Goal: Task Accomplishment & Management: Complete application form

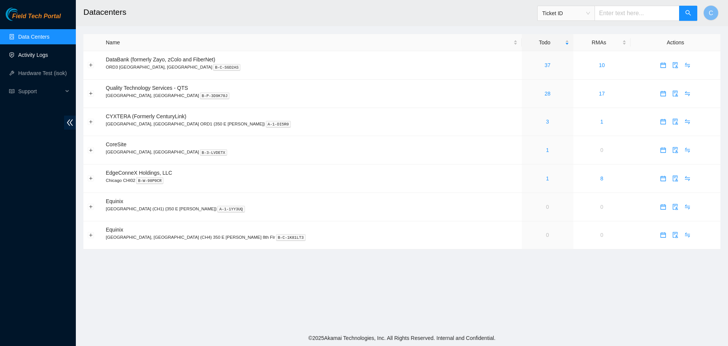
click at [34, 53] on link "Activity Logs" at bounding box center [33, 55] width 30 height 6
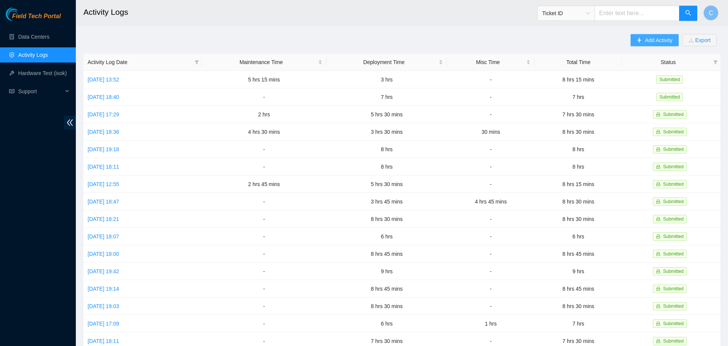
click at [662, 39] on span "Add Activity" at bounding box center [658, 40] width 27 height 8
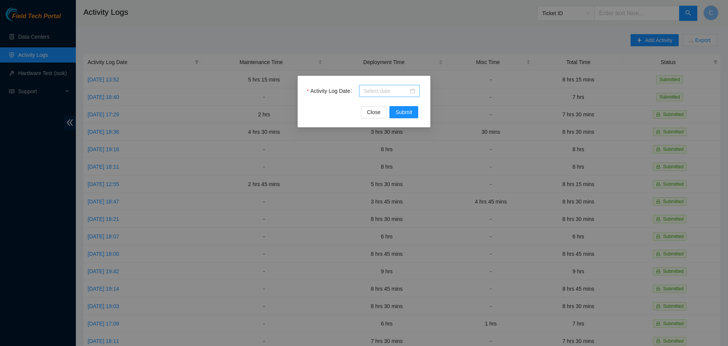
click at [397, 89] on input "Activity Log Date" at bounding box center [385, 91] width 45 height 8
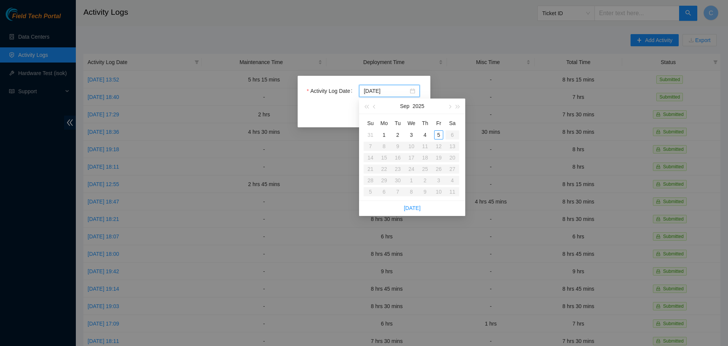
type input "[DATE]"
click at [440, 133] on div "5" at bounding box center [438, 134] width 9 height 9
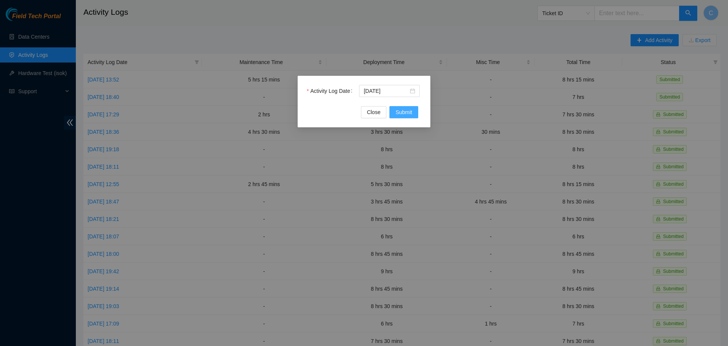
click at [409, 113] on span "Submit" at bounding box center [403, 112] width 17 height 8
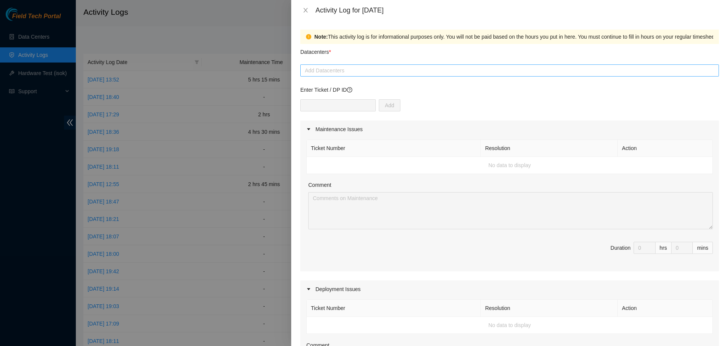
click at [380, 69] on div at bounding box center [509, 70] width 415 height 9
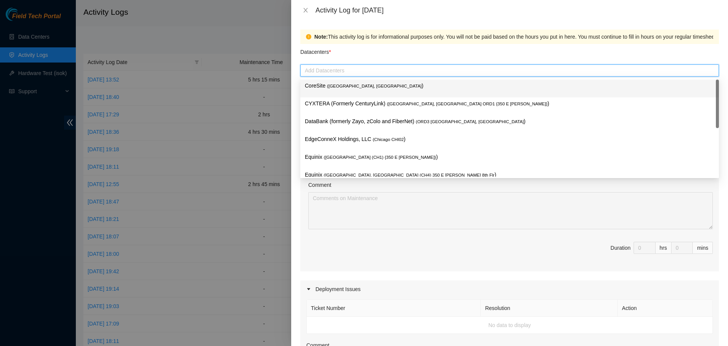
type input "q"
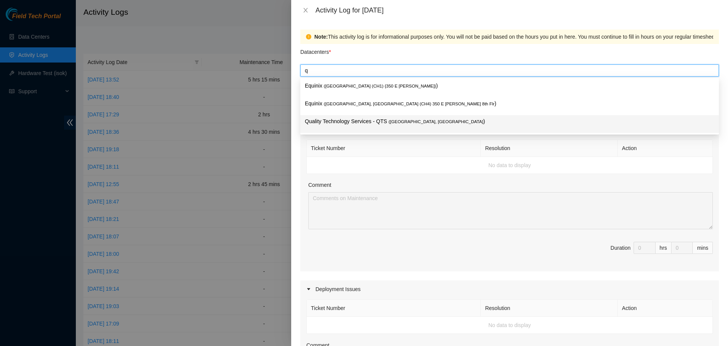
click at [376, 122] on p "Quality Technology Services - QTS ( [GEOGRAPHIC_DATA], [GEOGRAPHIC_DATA] )" at bounding box center [509, 121] width 409 height 9
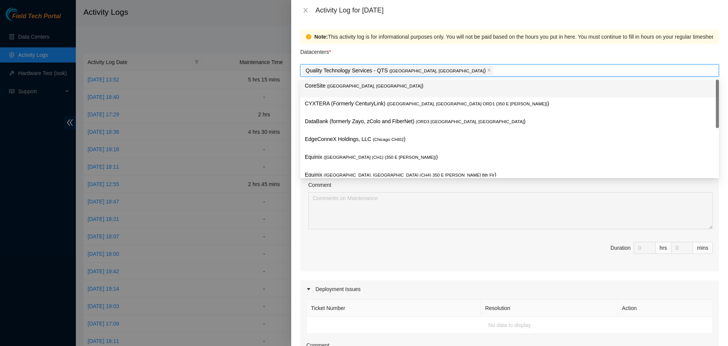
click at [426, 56] on div "Datacenters *" at bounding box center [509, 54] width 418 height 20
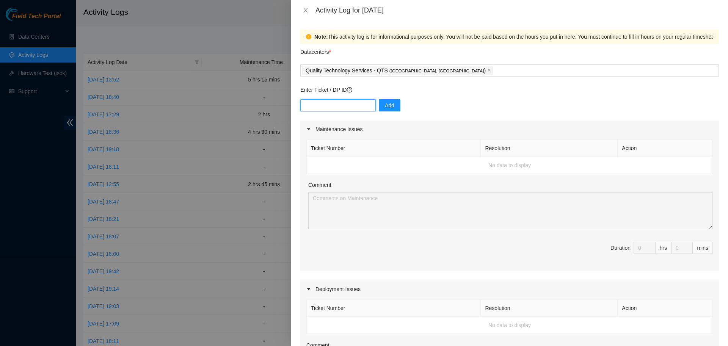
click at [353, 108] on input "text" at bounding box center [337, 105] width 75 height 12
paste input "DP79611"
type input "DP79611"
click at [385, 103] on span "Add" at bounding box center [389, 105] width 9 height 8
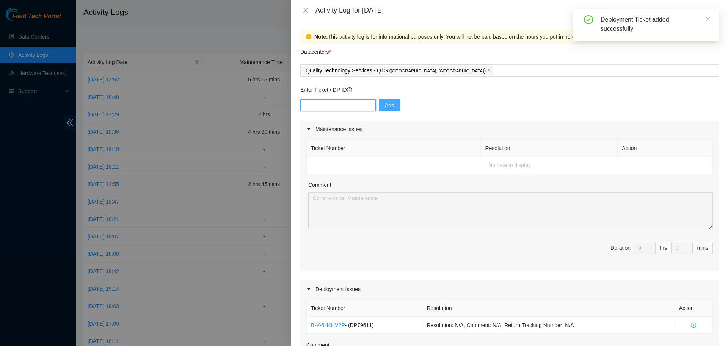
click at [346, 104] on input "text" at bounding box center [337, 105] width 75 height 12
paste input "DP77235"
type input "DP77235"
click at [385, 105] on span "Add" at bounding box center [389, 105] width 9 height 8
click at [347, 100] on input "text" at bounding box center [337, 105] width 75 height 12
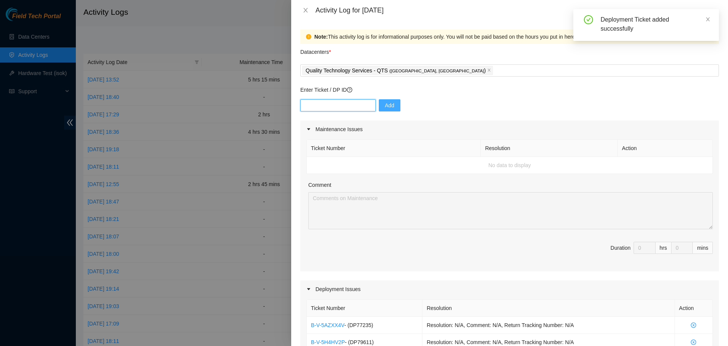
paste input "DP77233"
type input "DP77233"
click at [391, 103] on button "Add" at bounding box center [390, 105] width 22 height 12
click at [355, 102] on input "text" at bounding box center [337, 105] width 75 height 12
paste input "DP77234"
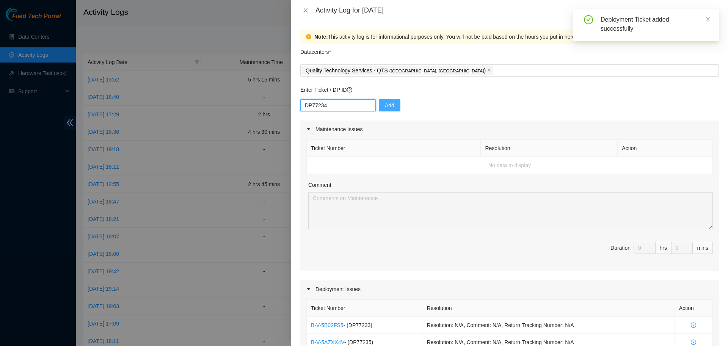
type input "DP77234"
click at [385, 108] on span "Add" at bounding box center [389, 105] width 9 height 8
click at [349, 107] on input "text" at bounding box center [337, 105] width 75 height 12
paste input "DP77232"
type input "DP77232"
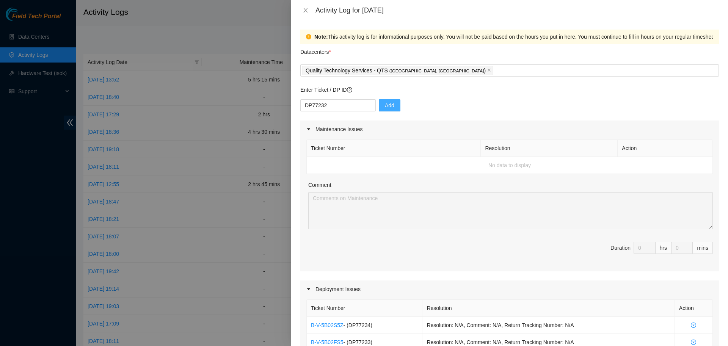
click at [394, 107] on button "Add" at bounding box center [390, 105] width 22 height 12
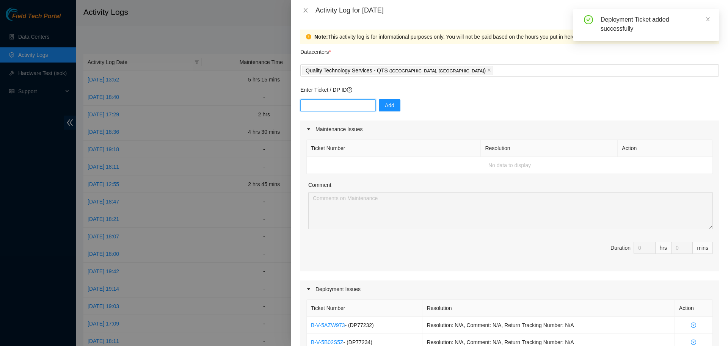
click at [314, 107] on input "text" at bounding box center [337, 105] width 75 height 12
paste input "DP77231"
type input "DP77231"
click at [396, 104] on div "DP77231 Add" at bounding box center [509, 109] width 418 height 21
click at [391, 104] on button "Add" at bounding box center [390, 105] width 22 height 12
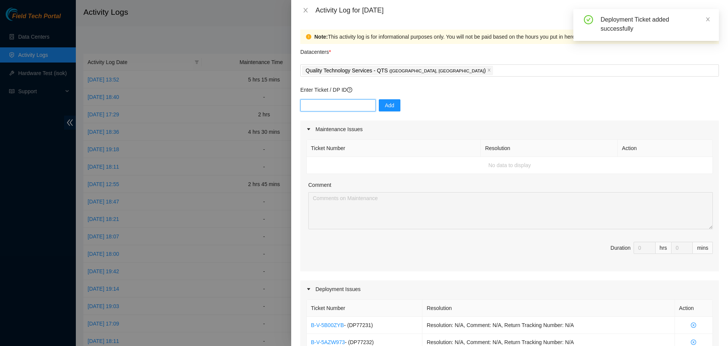
click at [345, 103] on input "text" at bounding box center [337, 105] width 75 height 12
paste input "DP77230"
type input "DP77230"
click at [390, 107] on button "Add" at bounding box center [390, 105] width 22 height 12
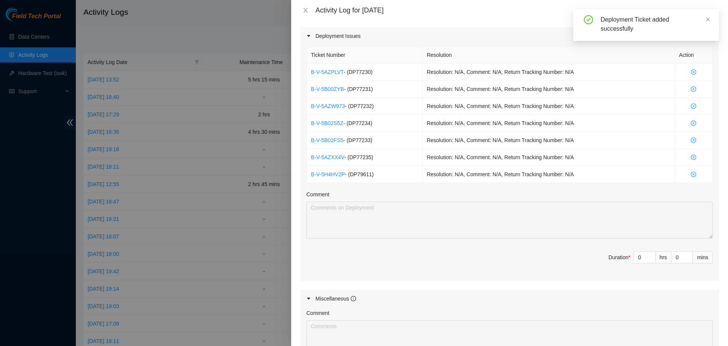
scroll to position [256, 0]
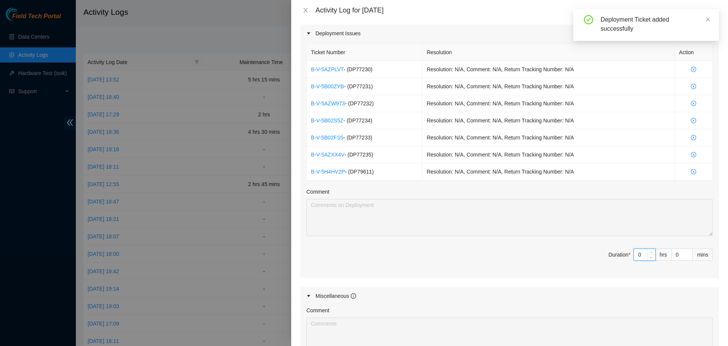
drag, startPoint x: 645, startPoint y: 255, endPoint x: 609, endPoint y: 246, distance: 37.0
click at [634, 249] on input "0" at bounding box center [644, 254] width 21 height 11
type input "9"
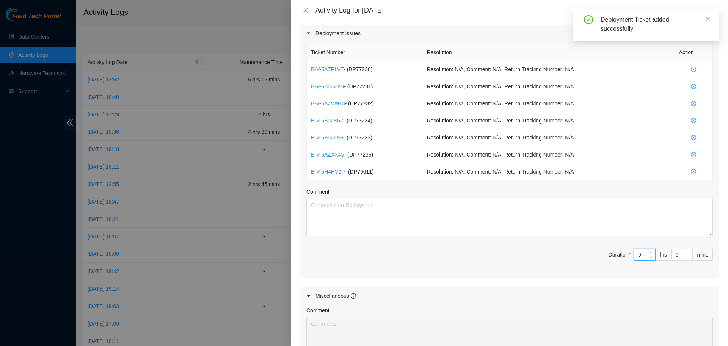
type input "9"
click at [502, 222] on textarea "Comment" at bounding box center [509, 217] width 406 height 37
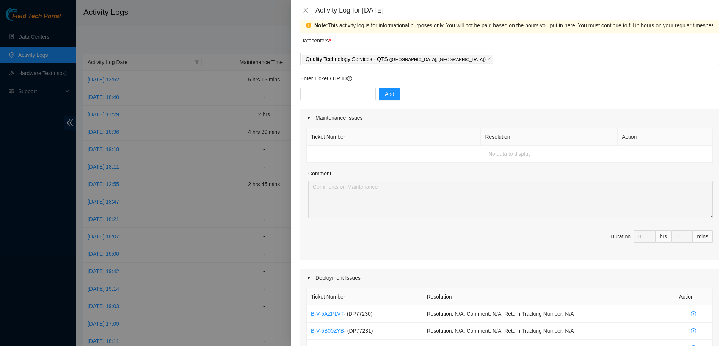
scroll to position [11, 0]
click at [338, 92] on input "text" at bounding box center [337, 95] width 75 height 12
paste input "DP79604"
type input "DP79604"
click at [385, 96] on span "Add" at bounding box center [389, 95] width 9 height 8
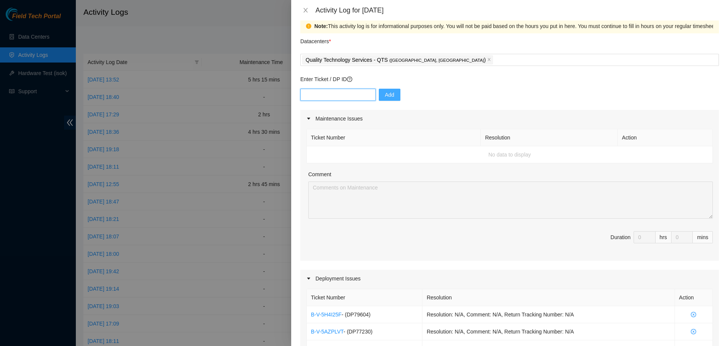
click at [356, 94] on input "text" at bounding box center [337, 95] width 75 height 12
paste input "DP79605"
type input "DP79605"
click at [379, 94] on button "Add" at bounding box center [390, 95] width 22 height 12
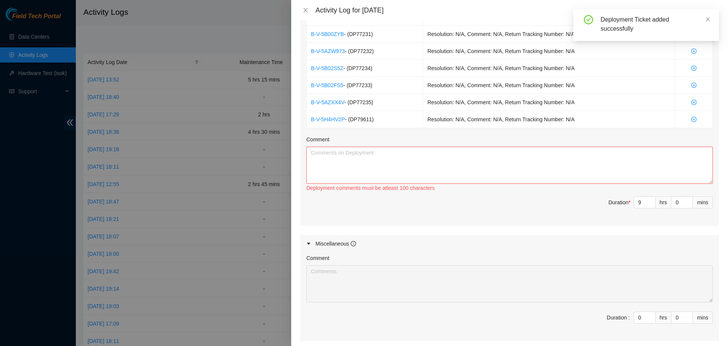
scroll to position [344, 0]
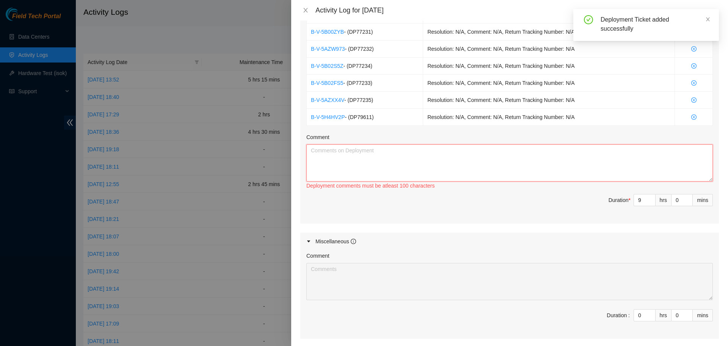
click at [482, 163] on textarea "Comment" at bounding box center [509, 162] width 406 height 37
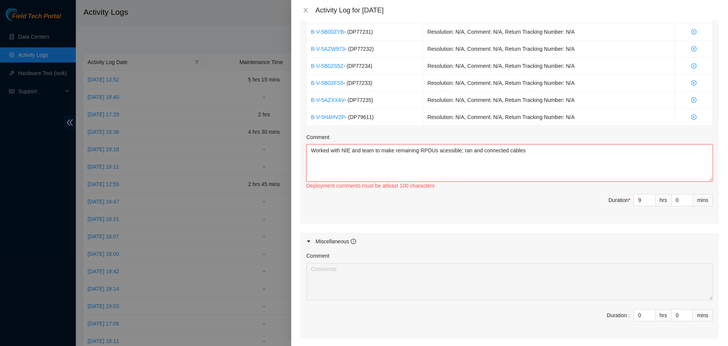
click at [443, 150] on textarea "Worked with NIE and team to make remaining RPDUs acessible; ran and connected c…" at bounding box center [509, 162] width 406 height 37
click at [532, 148] on textarea "Worked with NIE and team to make remaining RPDUs accessible; ran and connected …" at bounding box center [509, 162] width 406 height 37
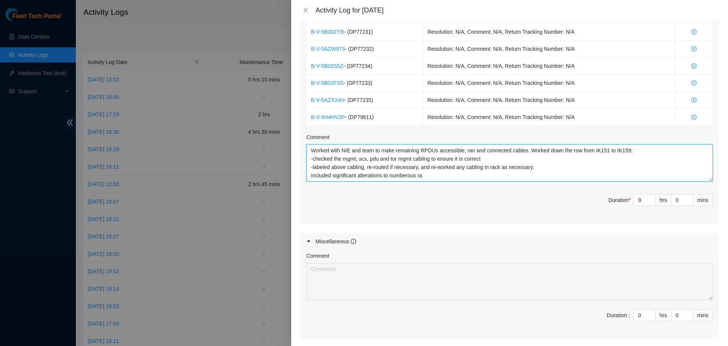
click at [405, 176] on textarea "Worked with NIE and team to make remaining RPDUs accessible; ran and connected …" at bounding box center [509, 162] width 406 height 37
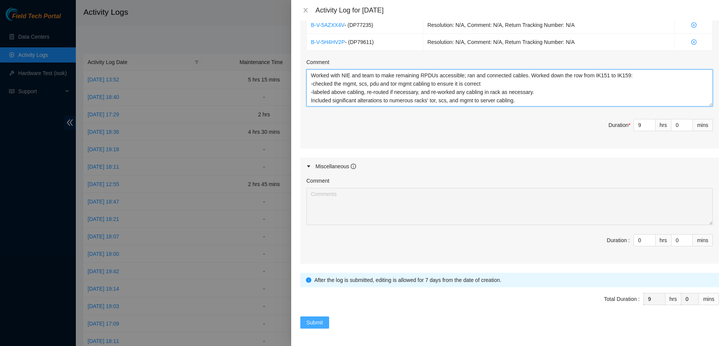
type textarea "Worked with NIE and team to make remaining RPDUs accessible; ran and connected …"
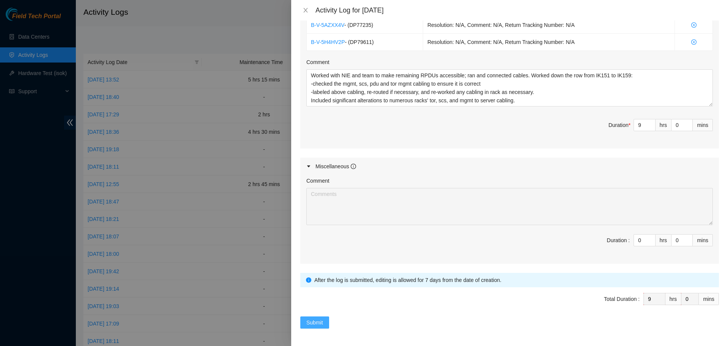
click at [314, 322] on span "Submit" at bounding box center [314, 322] width 17 height 8
